Goal: Obtain resource: Obtain resource

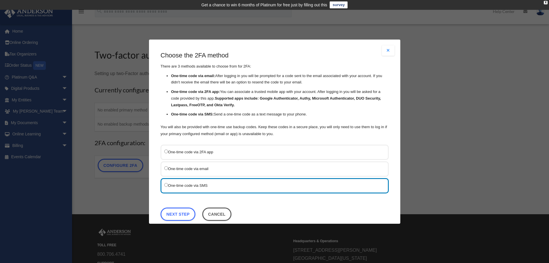
click at [383, 53] on button "Close modal" at bounding box center [388, 50] width 13 height 10
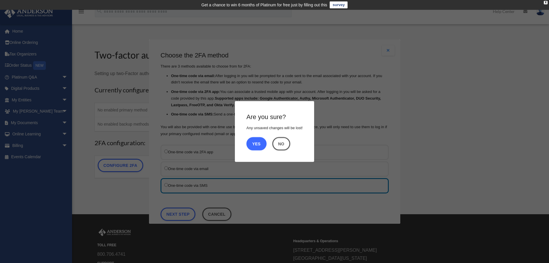
click at [257, 144] on button "Yes" at bounding box center [257, 143] width 20 height 13
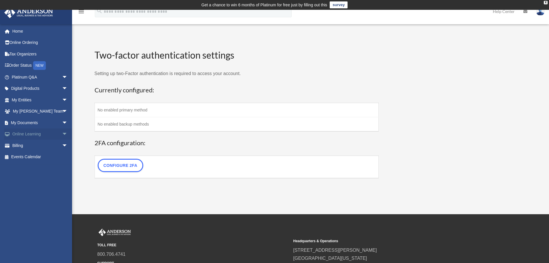
click at [51, 134] on link "Online Learning arrow_drop_down" at bounding box center [40, 134] width 72 height 12
click at [62, 133] on span "arrow_drop_down" at bounding box center [68, 134] width 12 height 12
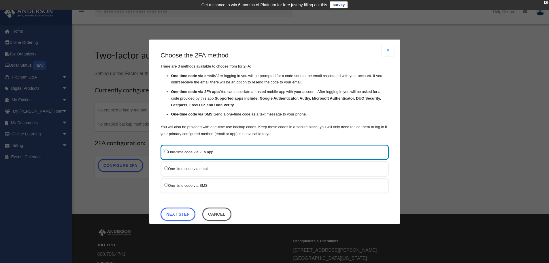
click at [384, 51] on button "Close modal" at bounding box center [388, 50] width 13 height 10
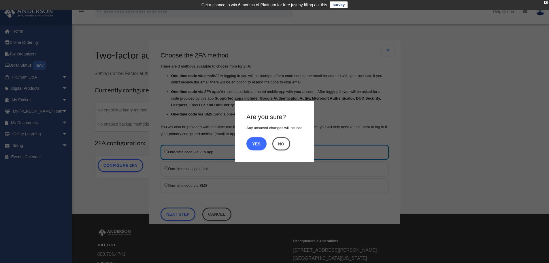
click at [252, 146] on button "Yes" at bounding box center [257, 143] width 20 height 13
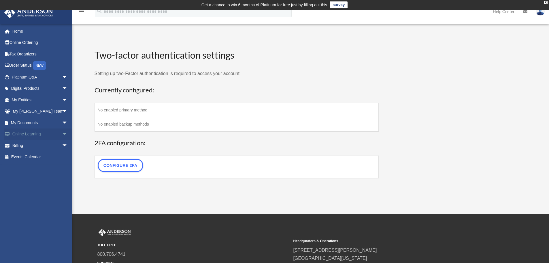
click at [52, 134] on link "Online Learning arrow_drop_down" at bounding box center [40, 134] width 72 height 12
click at [62, 133] on span "arrow_drop_down" at bounding box center [68, 134] width 12 height 12
click at [30, 147] on link "Courses" at bounding box center [42, 146] width 68 height 12
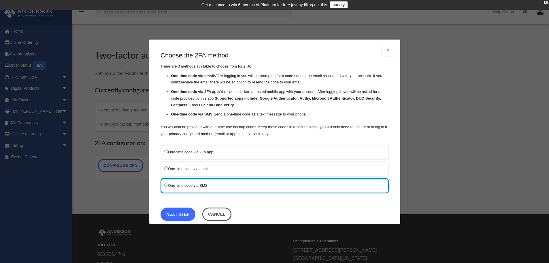
click at [177, 210] on link "Next Step" at bounding box center [178, 213] width 35 height 13
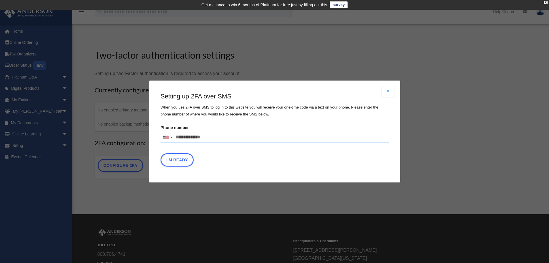
click at [212, 135] on input "Phone number [GEOGRAPHIC_DATA] +1 [GEOGRAPHIC_DATA] +44 [GEOGRAPHIC_DATA] (‫[GE…" at bounding box center [275, 138] width 228 height 12
drag, startPoint x: 191, startPoint y: 136, endPoint x: 104, endPoint y: 131, distance: 87.5
click at [104, 131] on div "Are you sure? Any unsaved changes will be lost! Yes No Choose the 2FA method Th…" at bounding box center [274, 131] width 549 height 263
type input "**********"
click at [178, 161] on button "I'm Ready" at bounding box center [177, 159] width 33 height 13
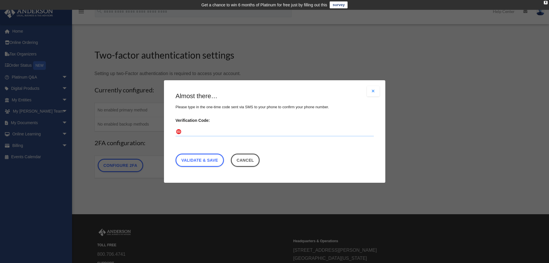
click at [195, 134] on input "Verification Code:" at bounding box center [275, 131] width 198 height 9
type input "******"
click at [209, 158] on link "Validate & Save" at bounding box center [200, 159] width 48 height 13
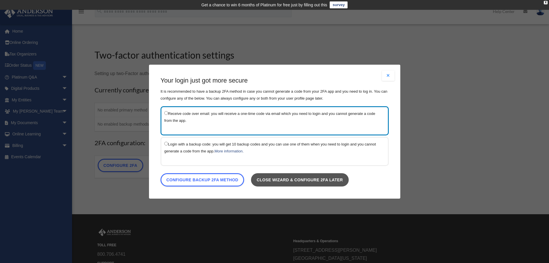
click at [313, 181] on link "Close wizard & configure 2FA later" at bounding box center [300, 179] width 98 height 13
click at [307, 180] on link "Close wizard & configure 2FA later" at bounding box center [300, 179] width 98 height 13
click at [346, 184] on link "Close wizard & configure 2FA later" at bounding box center [300, 179] width 98 height 13
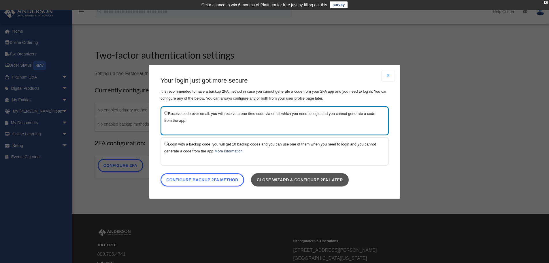
click at [279, 178] on link "Close wizard & configure 2FA later" at bounding box center [300, 179] width 98 height 13
click at [274, 181] on link "Close wizard & configure 2FA later" at bounding box center [300, 179] width 98 height 13
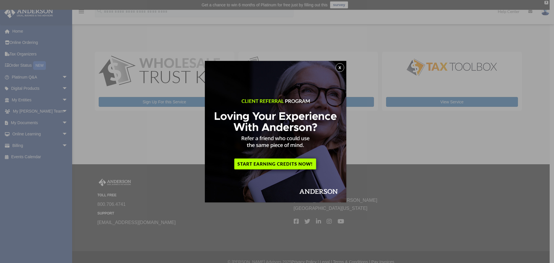
click at [345, 65] on img at bounding box center [275, 131] width 141 height 141
click at [340, 67] on button "x" at bounding box center [339, 67] width 9 height 9
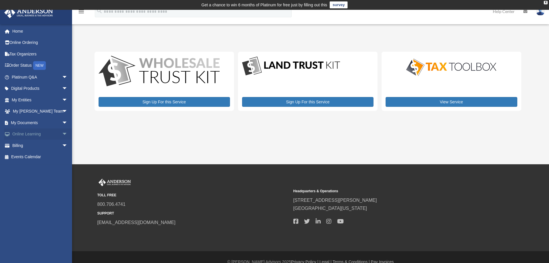
click at [62, 134] on span "arrow_drop_down" at bounding box center [68, 134] width 12 height 12
click at [34, 146] on link "Courses" at bounding box center [42, 146] width 68 height 12
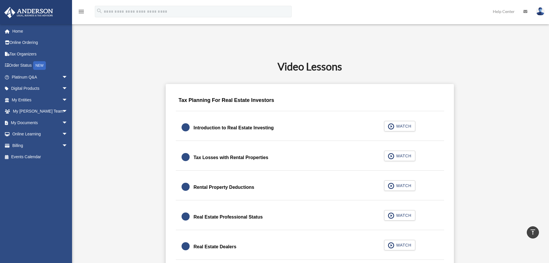
scroll to position [288, 0]
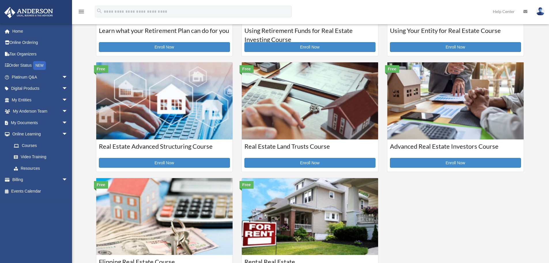
scroll to position [144, 0]
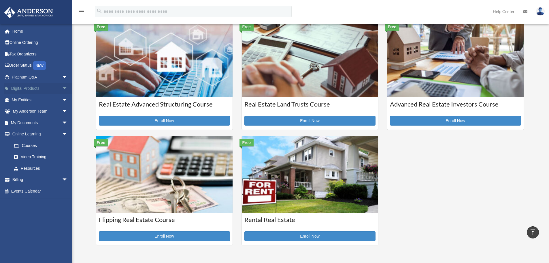
click at [62, 89] on span "arrow_drop_down" at bounding box center [68, 89] width 12 height 12
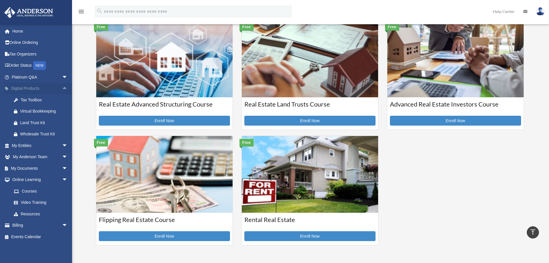
click at [62, 89] on span "arrow_drop_up" at bounding box center [68, 89] width 12 height 12
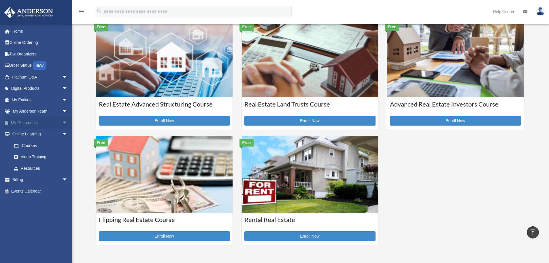
click at [62, 122] on span "arrow_drop_down" at bounding box center [68, 123] width 12 height 12
click at [62, 122] on span "arrow_drop_up" at bounding box center [68, 123] width 12 height 12
click at [62, 122] on span "arrow_drop_down" at bounding box center [68, 123] width 12 height 12
click at [62, 122] on span "arrow_drop_up" at bounding box center [68, 123] width 12 height 12
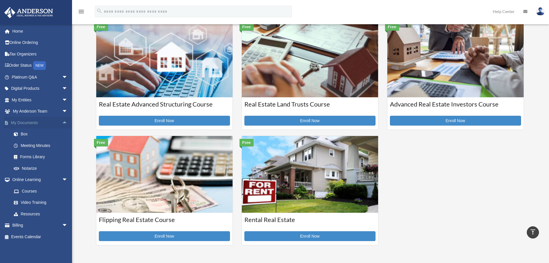
click at [62, 122] on span "arrow_drop_up" at bounding box center [68, 123] width 12 height 12
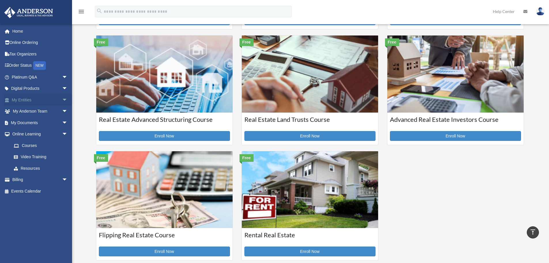
scroll to position [115, 0]
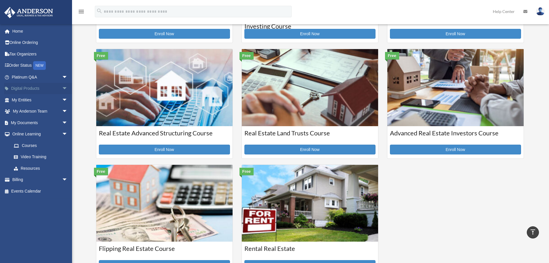
click at [62, 86] on span "arrow_drop_down" at bounding box center [68, 89] width 12 height 12
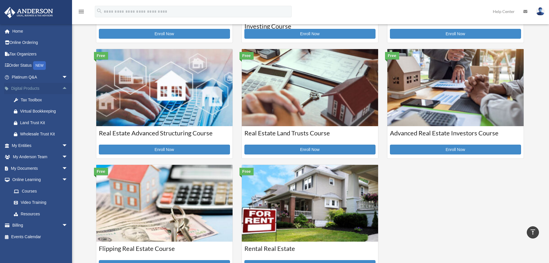
click at [62, 86] on span "arrow_drop_up" at bounding box center [68, 89] width 12 height 12
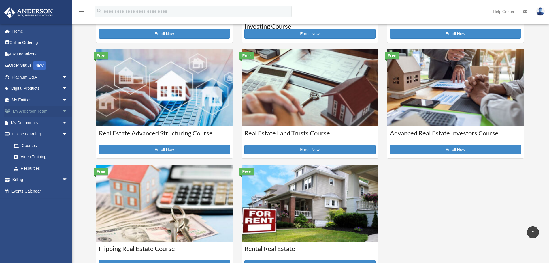
click at [52, 114] on link "My Anderson Team arrow_drop_down" at bounding box center [40, 112] width 72 height 12
click at [62, 110] on span "arrow_drop_down" at bounding box center [68, 112] width 12 height 12
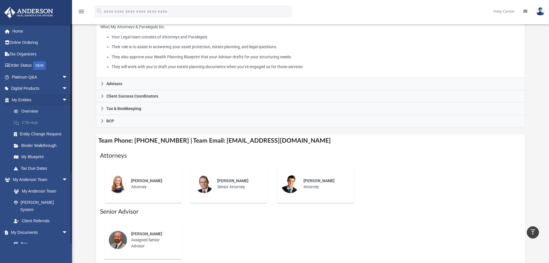
scroll to position [87, 0]
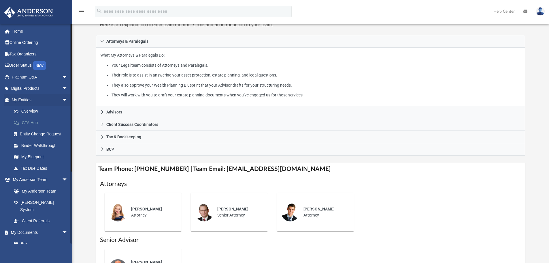
click at [41, 123] on link "CTA Hub" at bounding box center [42, 123] width 68 height 12
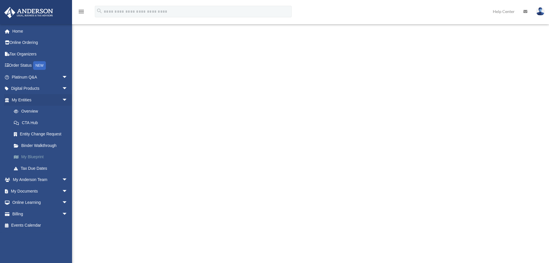
scroll to position [144, 0]
click at [62, 200] on span "arrow_drop_down" at bounding box center [68, 203] width 12 height 12
click at [27, 236] on link "Resources" at bounding box center [42, 237] width 68 height 12
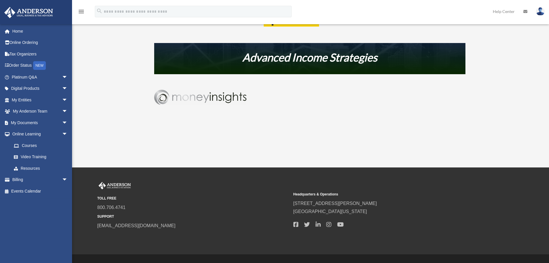
scroll to position [378, 0]
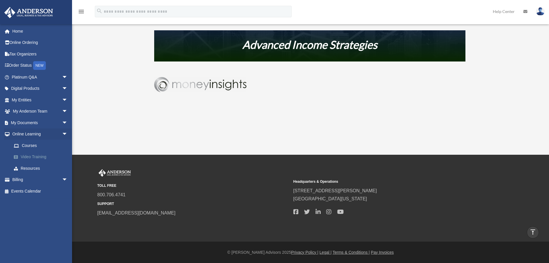
click at [32, 160] on link "Video Training" at bounding box center [42, 157] width 68 height 12
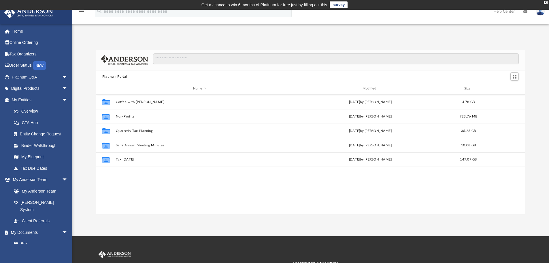
scroll to position [127, 425]
click at [82, 13] on icon "menu" at bounding box center [81, 11] width 7 height 7
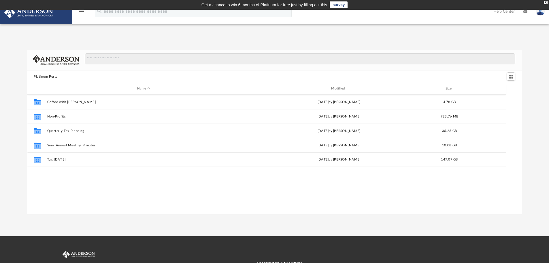
scroll to position [5, 5]
click at [82, 13] on icon "menu" at bounding box center [81, 11] width 7 height 7
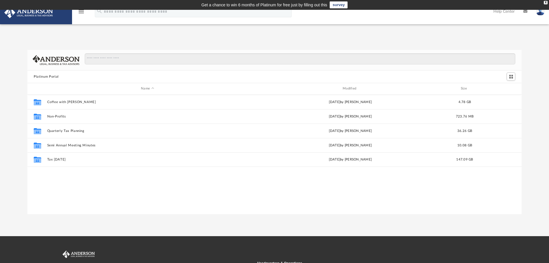
click at [81, 14] on icon "menu" at bounding box center [81, 11] width 7 height 7
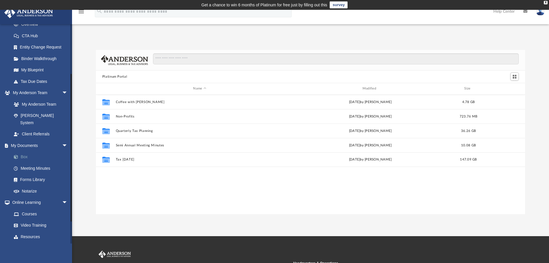
scroll to position [103, 0]
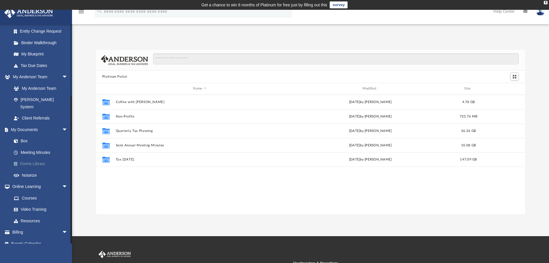
click at [36, 158] on link "Forms Library" at bounding box center [42, 164] width 68 height 12
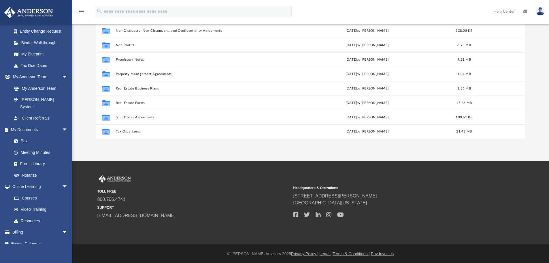
scroll to position [76, 0]
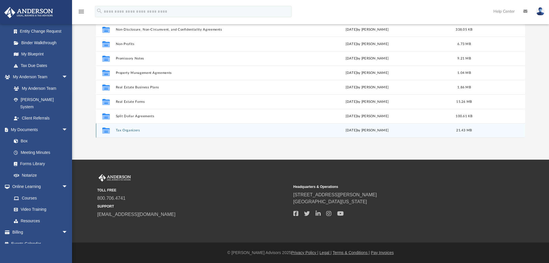
click at [141, 129] on button "Tax Organizers" at bounding box center [199, 130] width 166 height 4
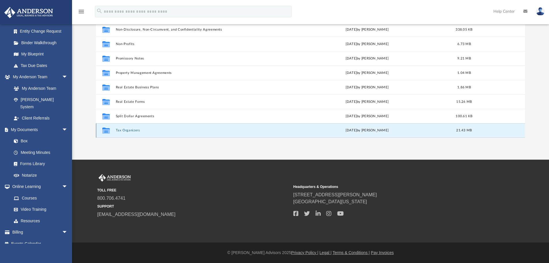
scroll to position [0, 0]
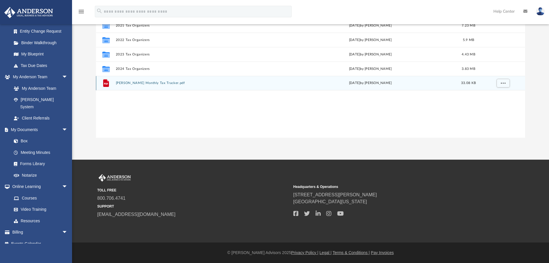
click at [109, 85] on icon "File" at bounding box center [106, 82] width 9 height 9
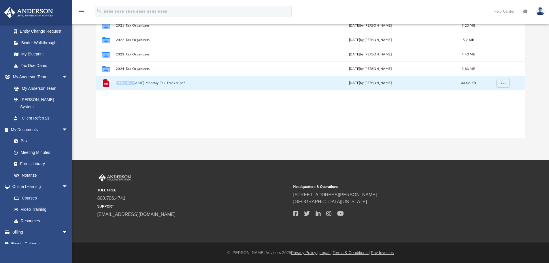
click at [109, 85] on icon "File" at bounding box center [106, 82] width 9 height 9
click at [108, 84] on icon "grid" at bounding box center [106, 84] width 4 height 2
click at [504, 84] on span "More options" at bounding box center [503, 82] width 5 height 3
click at [492, 105] on li "Download" at bounding box center [498, 104] width 17 height 6
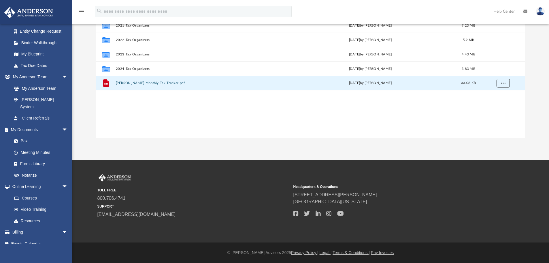
click at [507, 84] on button "More options" at bounding box center [503, 83] width 13 height 9
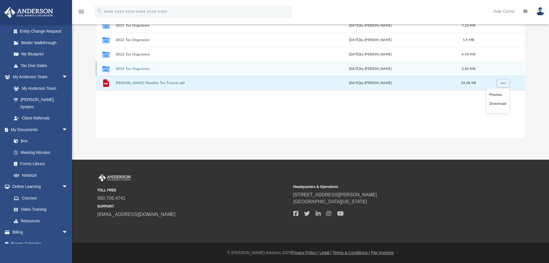
click at [104, 68] on icon "grid" at bounding box center [105, 69] width 7 height 5
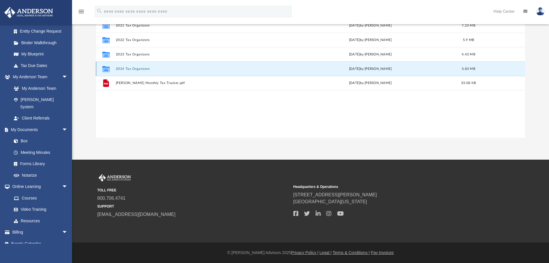
click at [104, 68] on icon "grid" at bounding box center [105, 69] width 7 height 5
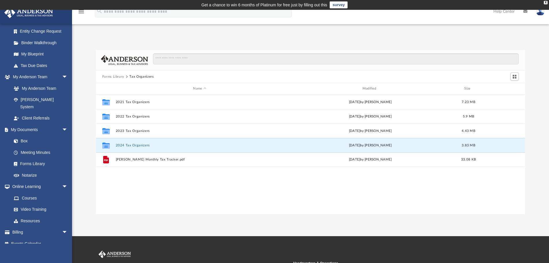
click at [165, 179] on div "Collaborated Folder 2021 Tax Organizers [DATE] by [PERSON_NAME] 7.23 MB Collabo…" at bounding box center [311, 154] width 430 height 119
click at [434, 150] on div "Collaborated Folder 2024 Tax Organizers [DATE] by [PERSON_NAME] 3.83 MB" at bounding box center [311, 145] width 430 height 14
click at [107, 144] on icon "grid" at bounding box center [105, 146] width 7 height 5
click at [106, 146] on icon "grid" at bounding box center [105, 146] width 7 height 5
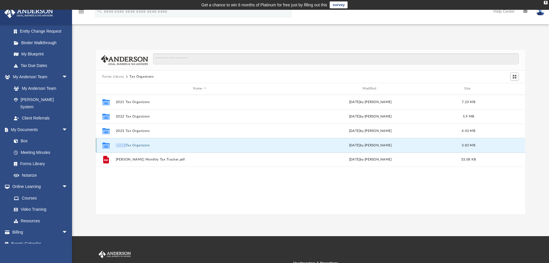
click at [106, 146] on icon "grid" at bounding box center [105, 146] width 7 height 5
click at [33, 158] on link "Forms Library" at bounding box center [42, 164] width 68 height 12
click at [130, 76] on button "Tax Organizers" at bounding box center [141, 76] width 24 height 5
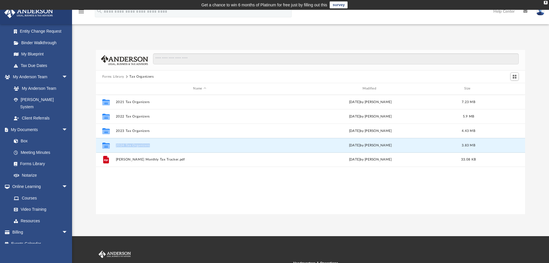
click at [130, 76] on button "Tax Organizers" at bounding box center [141, 76] width 24 height 5
click at [31, 158] on link "Forms Library" at bounding box center [42, 164] width 68 height 12
click at [22, 158] on link "Forms Library" at bounding box center [42, 164] width 68 height 12
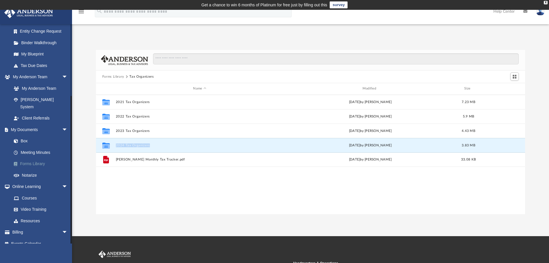
click at [21, 158] on link "Forms Library" at bounding box center [42, 164] width 68 height 12
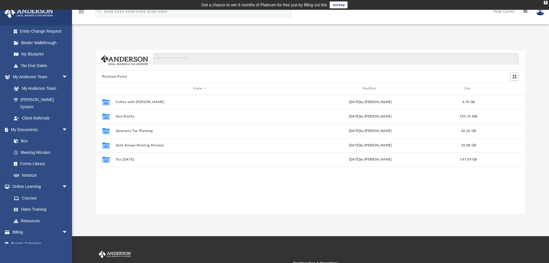
scroll to position [127, 425]
click at [27, 158] on link "Forms Library" at bounding box center [42, 164] width 68 height 12
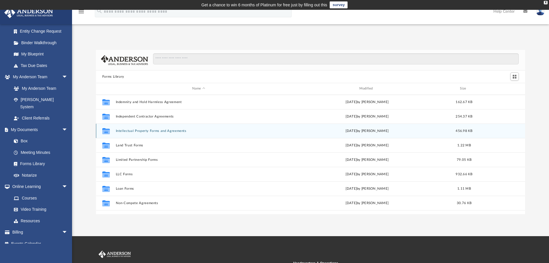
scroll to position [231, 0]
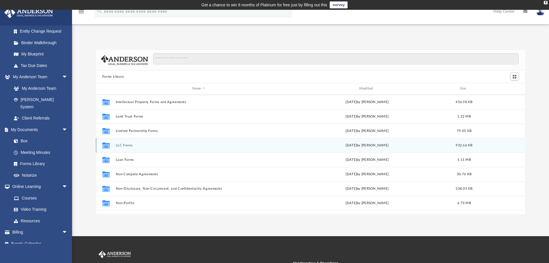
click at [168, 143] on div "Collaborated Folder LLC Forms [DATE] by [PERSON_NAME] 932.66 KB" at bounding box center [311, 145] width 430 height 14
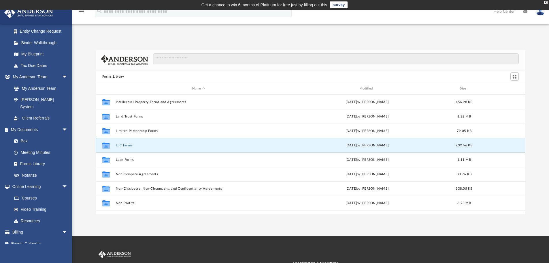
click at [104, 145] on icon "grid" at bounding box center [105, 146] width 7 height 5
click at [504, 147] on div "Collaborated Folder LLC Forms [DATE] by [PERSON_NAME] 932.66 KB" at bounding box center [311, 145] width 430 height 14
click at [504, 146] on div "Collaborated Folder LLC Forms [DATE] by [PERSON_NAME] 932.66 KB" at bounding box center [311, 145] width 430 height 14
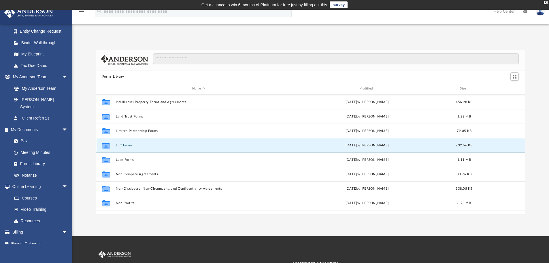
click at [302, 144] on div "[DATE] by [PERSON_NAME]" at bounding box center [367, 144] width 166 height 5
click at [310, 142] on div "Collaborated Folder LLC Forms [DATE] by [PERSON_NAME] 932.66 KB" at bounding box center [311, 145] width 430 height 14
click at [105, 145] on icon "grid" at bounding box center [105, 146] width 7 height 5
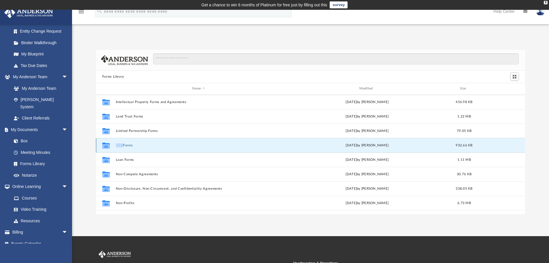
click at [105, 145] on icon "grid" at bounding box center [105, 146] width 7 height 5
click at [200, 151] on div "Collaborated Folder LLC Forms [DATE] by [PERSON_NAME] 932.66 KB" at bounding box center [311, 145] width 430 height 14
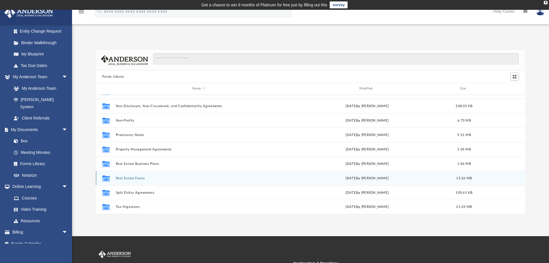
click at [106, 178] on icon "grid" at bounding box center [105, 178] width 7 height 5
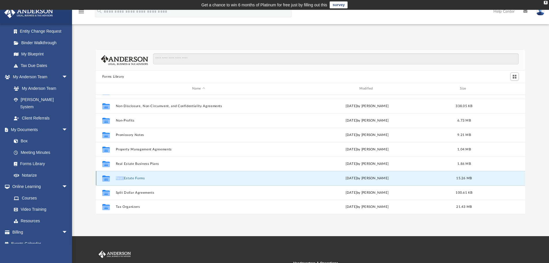
click at [106, 178] on icon "grid" at bounding box center [105, 178] width 7 height 5
click at [156, 172] on div "Collaborated Folder Real Estate Forms [DATE] by [PERSON_NAME] 15.26 MB" at bounding box center [311, 178] width 430 height 14
click at [545, 3] on div "X" at bounding box center [546, 2] width 4 height 3
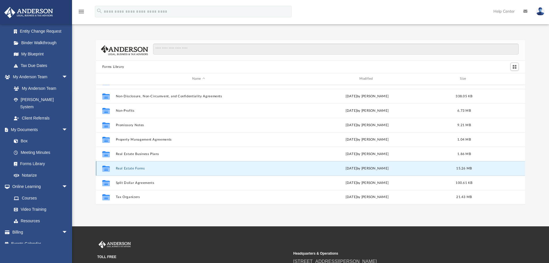
click at [107, 168] on icon "grid" at bounding box center [105, 168] width 7 height 6
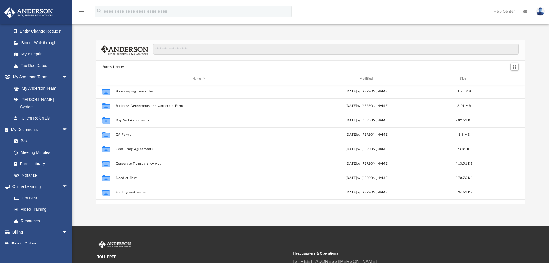
scroll to position [54, 0]
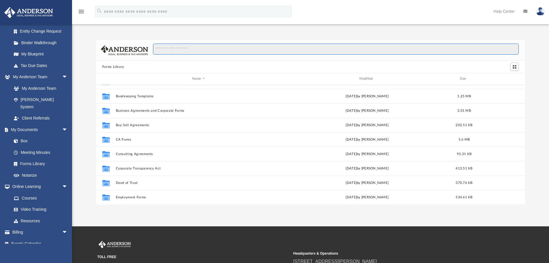
click at [224, 53] on input "Search files and folders" at bounding box center [336, 49] width 366 height 11
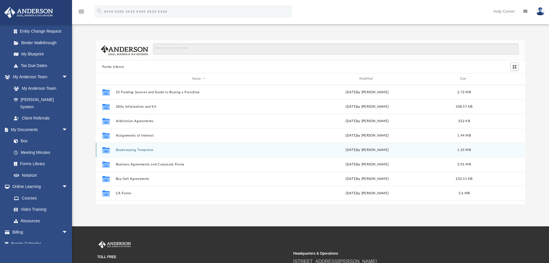
click at [129, 156] on div "Collaborated Folder Bookkeeping Templates [DATE] by [PERSON_NAME] 1.25 MB" at bounding box center [311, 149] width 430 height 14
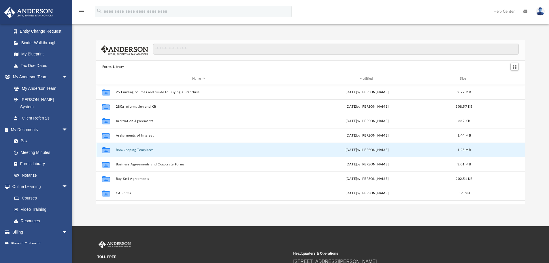
click at [103, 151] on icon "grid" at bounding box center [105, 150] width 7 height 5
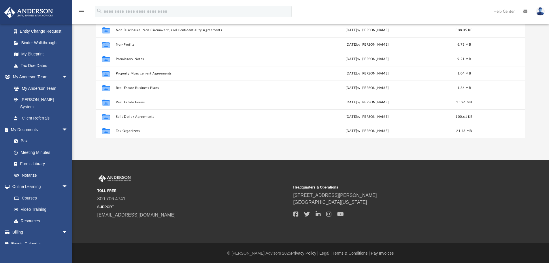
scroll to position [67, 0]
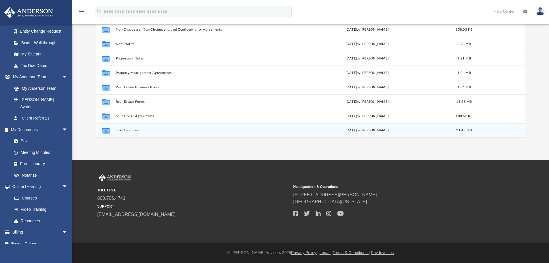
click at [107, 128] on icon "grid" at bounding box center [105, 130] width 7 height 6
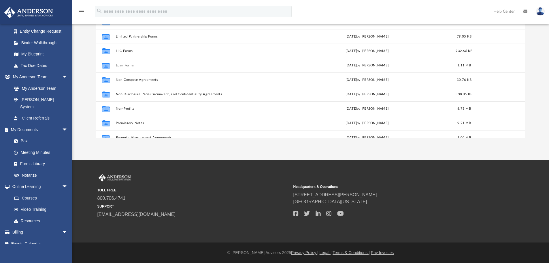
scroll to position [198, 0]
